Goal: Task Accomplishment & Management: Use online tool/utility

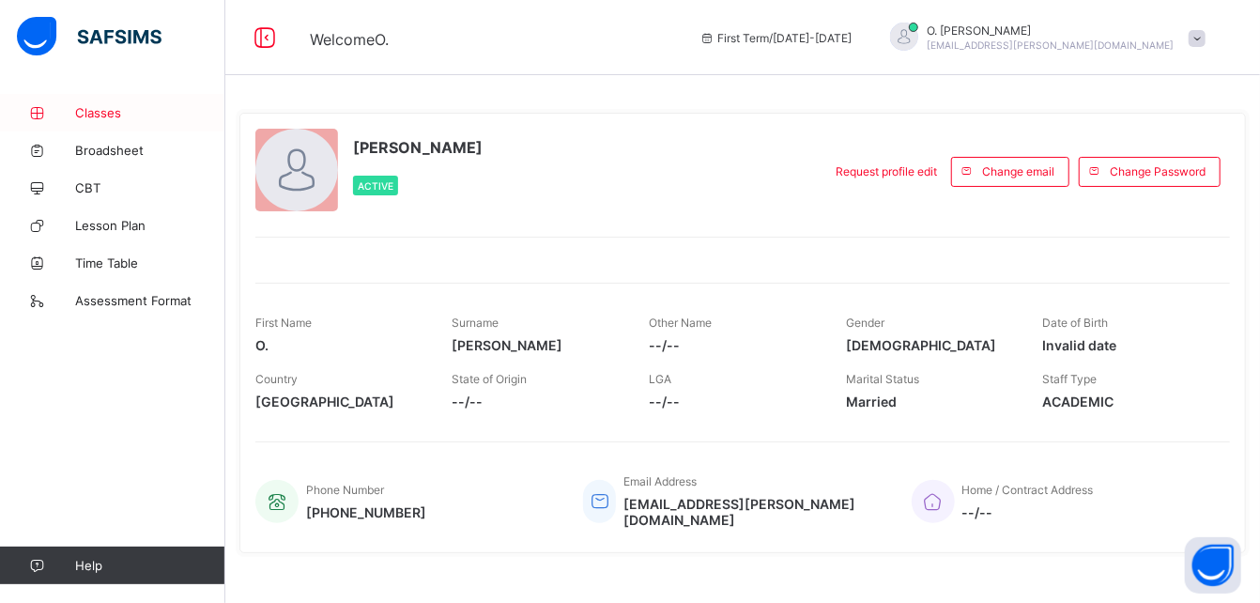
click at [103, 116] on span "Classes" at bounding box center [150, 112] width 150 height 15
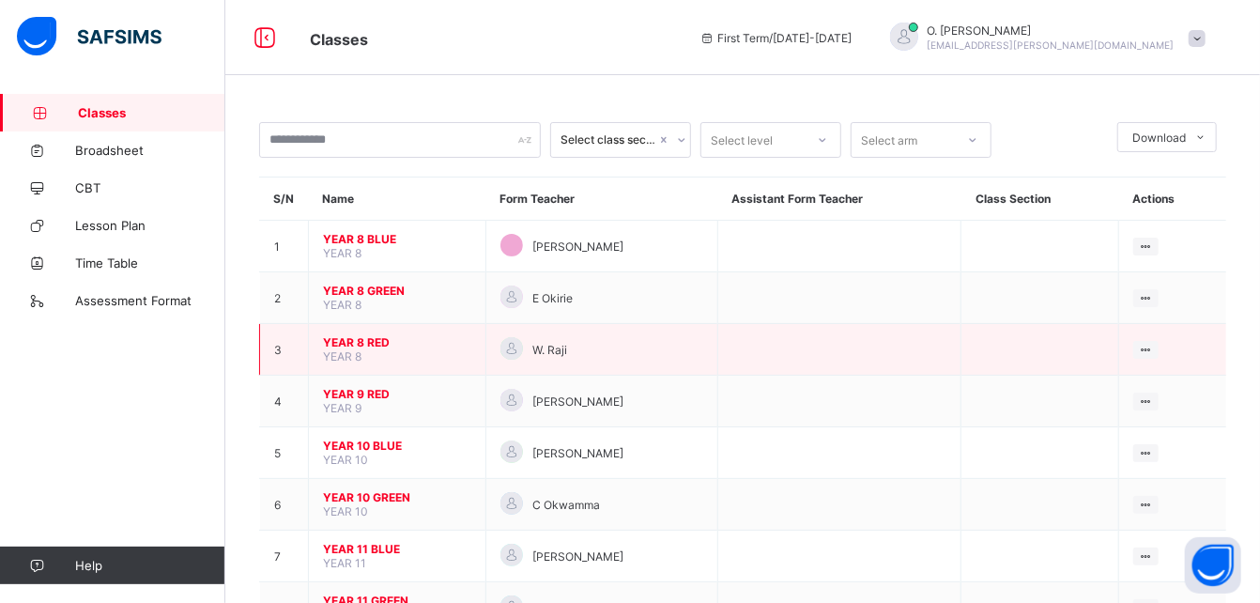
scroll to position [77, 0]
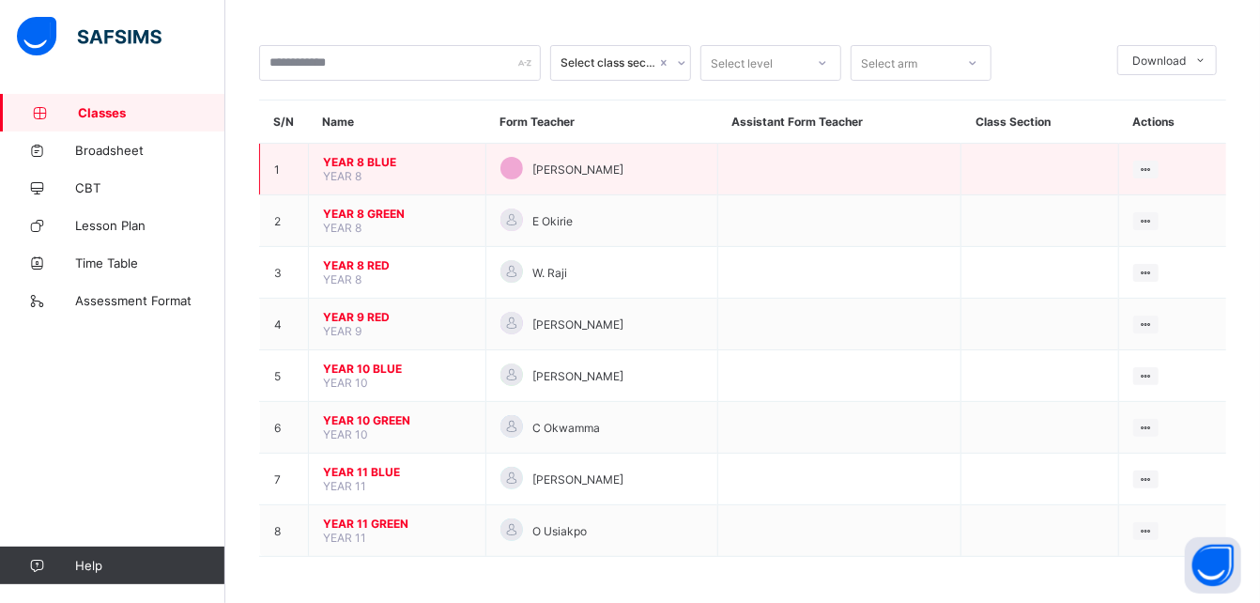
click at [387, 163] on span "YEAR 8 BLUE" at bounding box center [397, 162] width 148 height 14
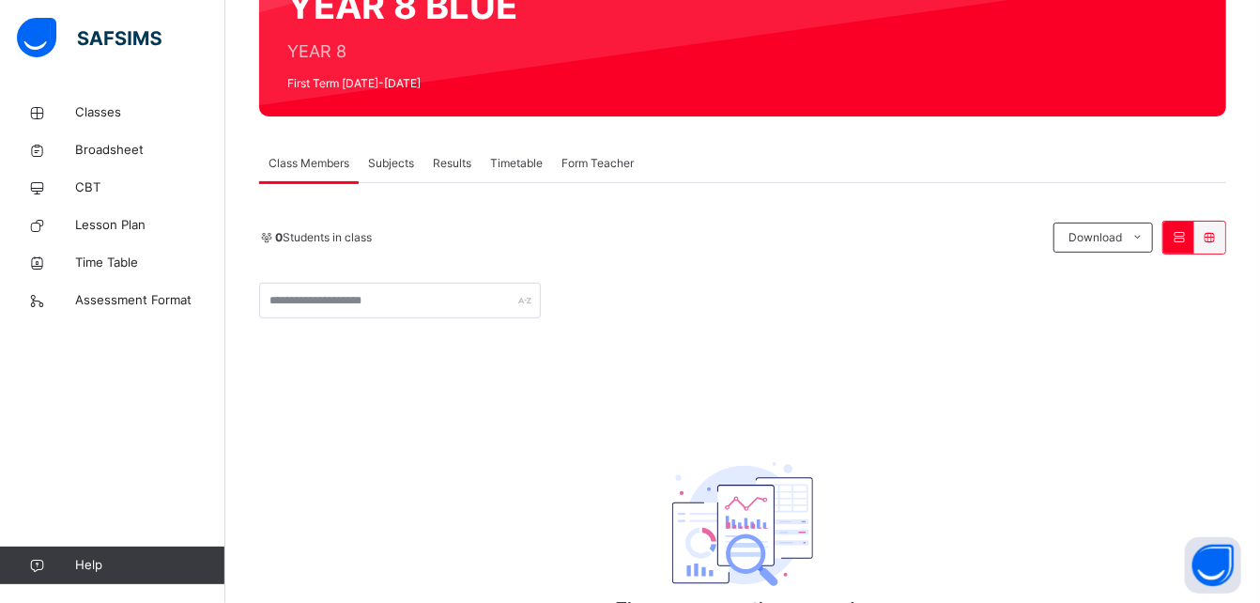
scroll to position [290, 0]
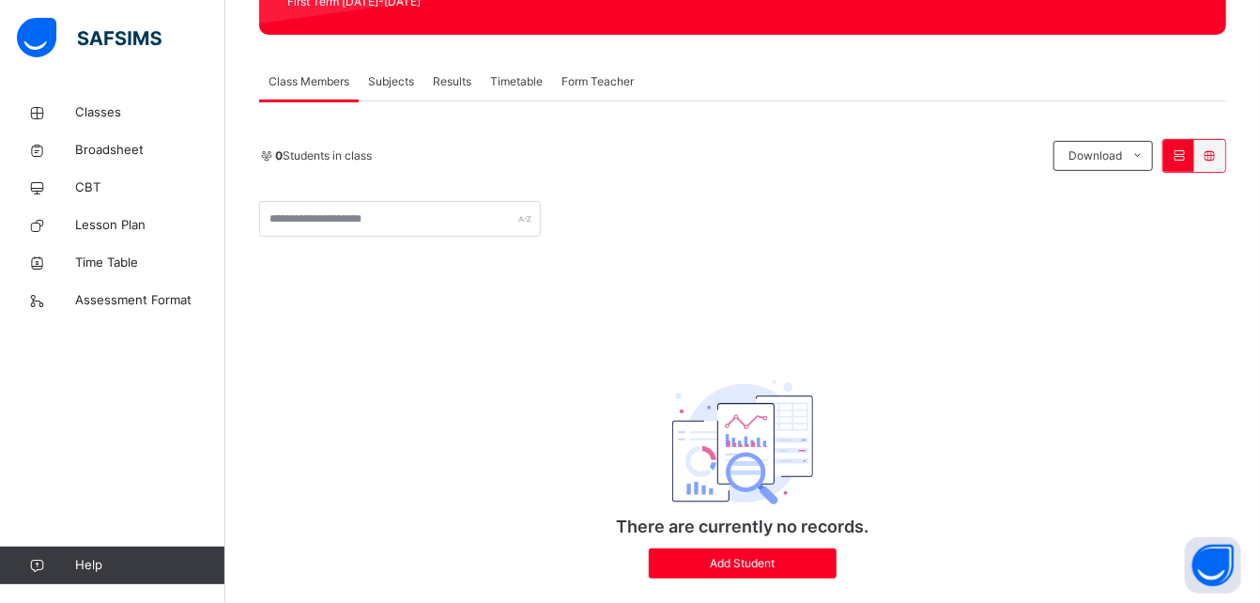
click at [394, 77] on span "Subjects" at bounding box center [391, 81] width 46 height 17
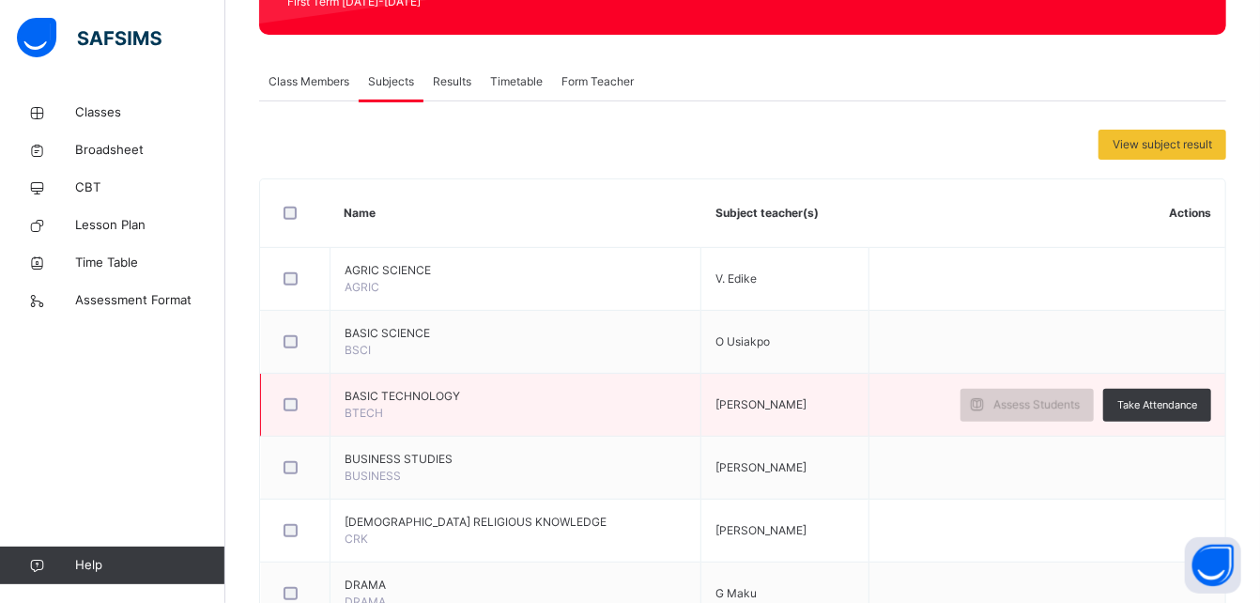
click at [1038, 408] on span "Assess Students" at bounding box center [1037, 404] width 86 height 17
